Goal: Information Seeking & Learning: Learn about a topic

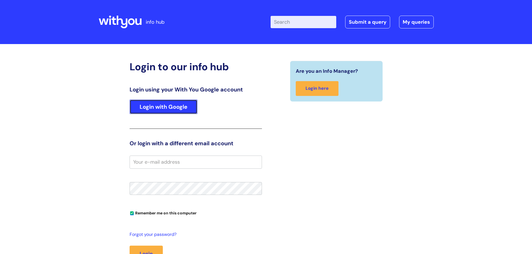
click at [152, 106] on link "Login with Google" at bounding box center [164, 107] width 68 height 15
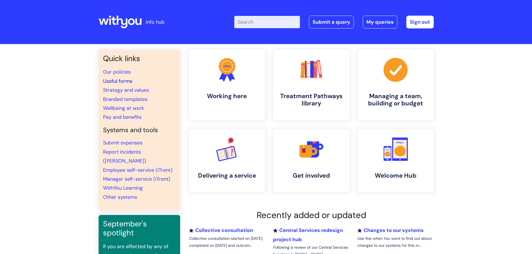
click at [120, 79] on link "Useful forms" at bounding box center [117, 81] width 29 height 7
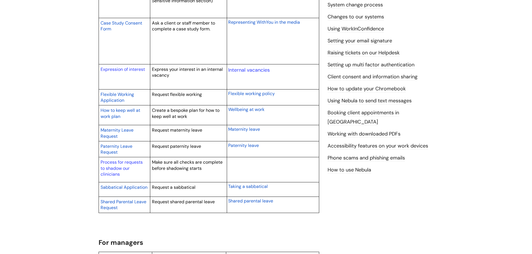
scroll to position [223, 0]
click at [123, 96] on span "Flexible Working Application" at bounding box center [116, 97] width 33 height 12
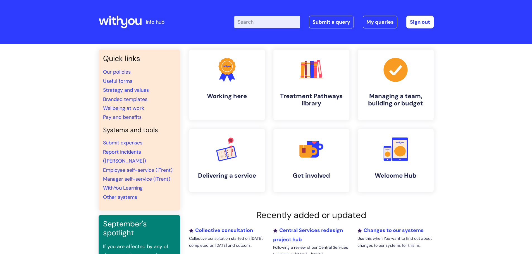
click at [253, 20] on input "Enter your search term here..." at bounding box center [267, 22] width 66 height 12
type input "p"
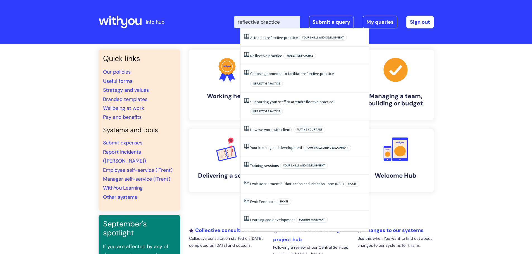
type input "reflective practice"
click button "Search" at bounding box center [0, 0] width 0 height 0
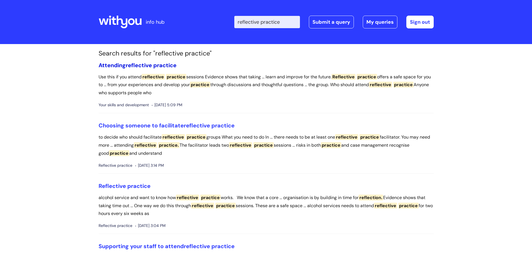
click at [152, 66] on span "reflective" at bounding box center [139, 65] width 26 height 7
